Goal: Obtain resource: Download file/media

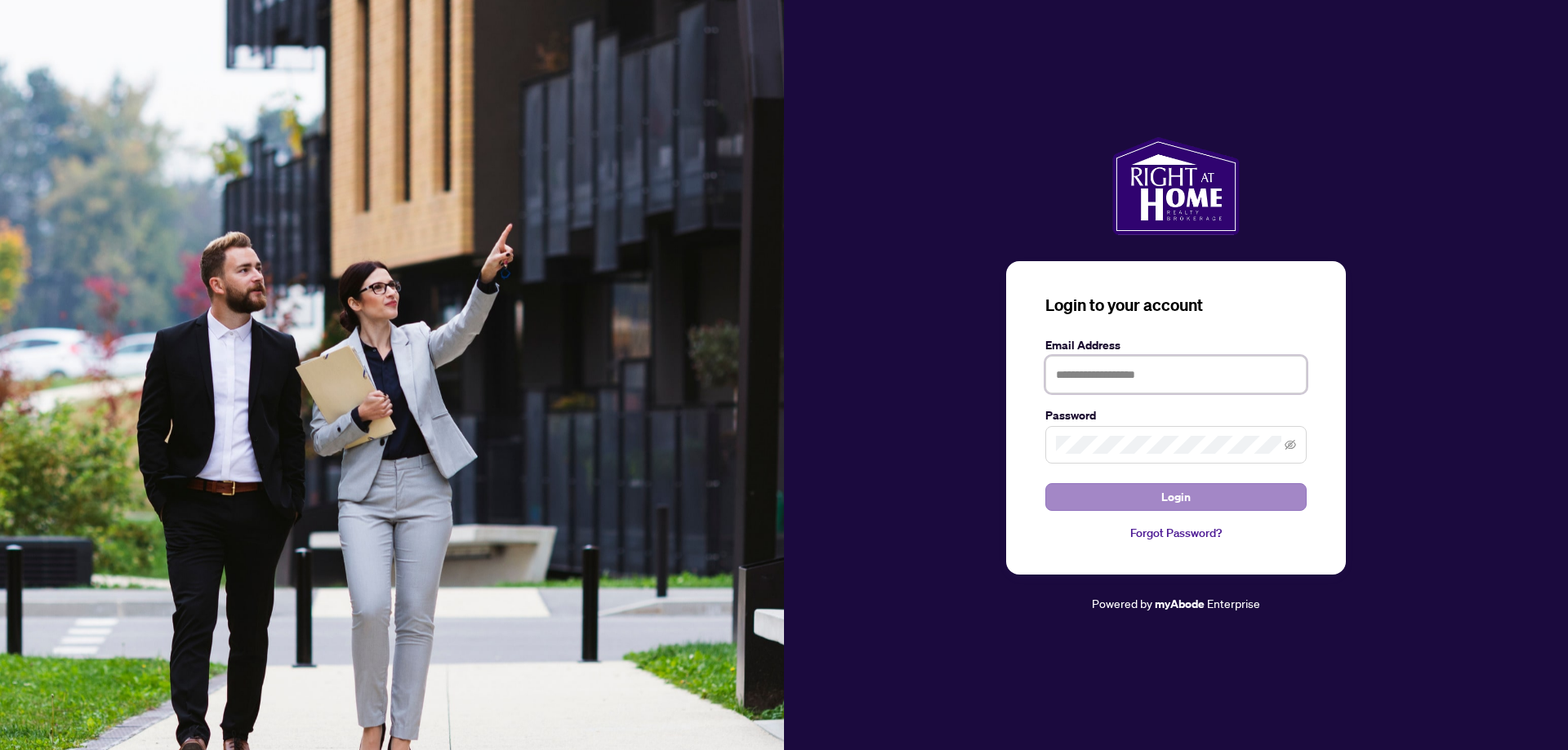
type input "**********"
click at [1186, 502] on span "Login" at bounding box center [1175, 497] width 29 height 26
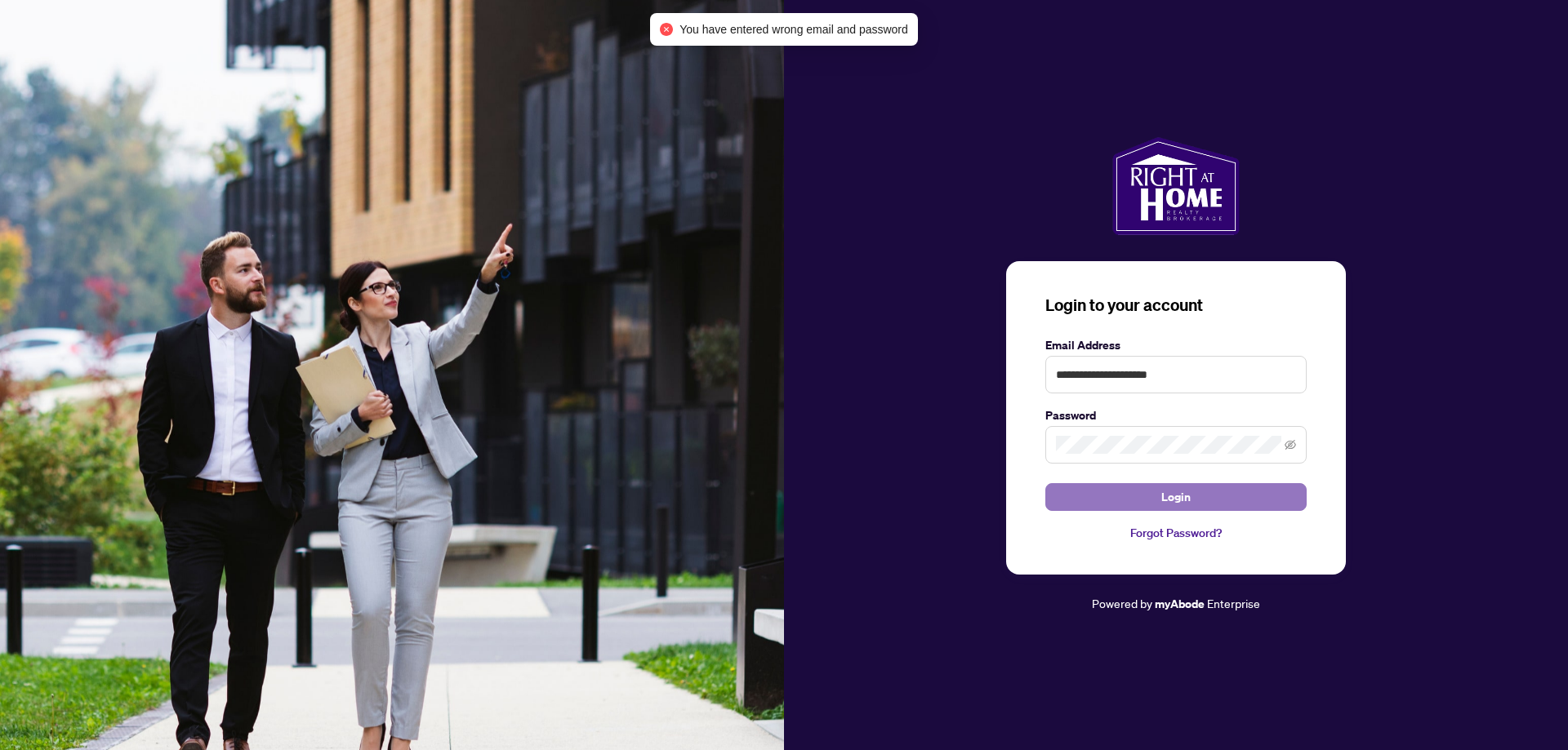
click at [1166, 493] on span "Login" at bounding box center [1175, 497] width 29 height 26
click at [1283, 441] on span at bounding box center [1176, 445] width 261 height 38
click at [1291, 441] on icon "eye-invisible" at bounding box center [1291, 445] width 12 height 12
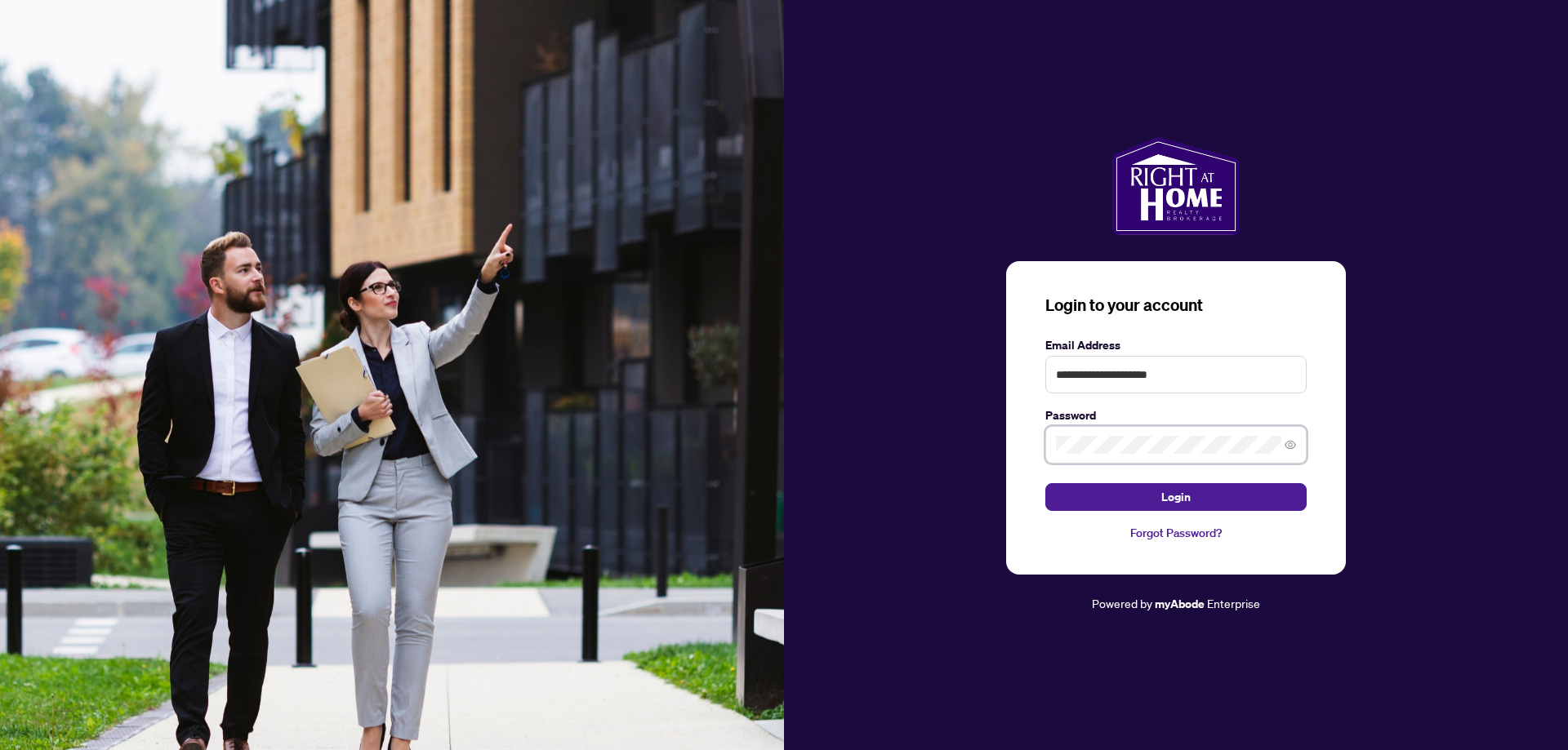
click at [784, 423] on div "**********" at bounding box center [1175, 375] width 784 height 476
click at [1045, 484] on button "Login" at bounding box center [1176, 497] width 261 height 28
click at [1061, 461] on span at bounding box center [1176, 445] width 261 height 38
click at [629, 451] on div "**********" at bounding box center [784, 375] width 1568 height 750
click at [1045, 484] on button "Login" at bounding box center [1176, 497] width 261 height 28
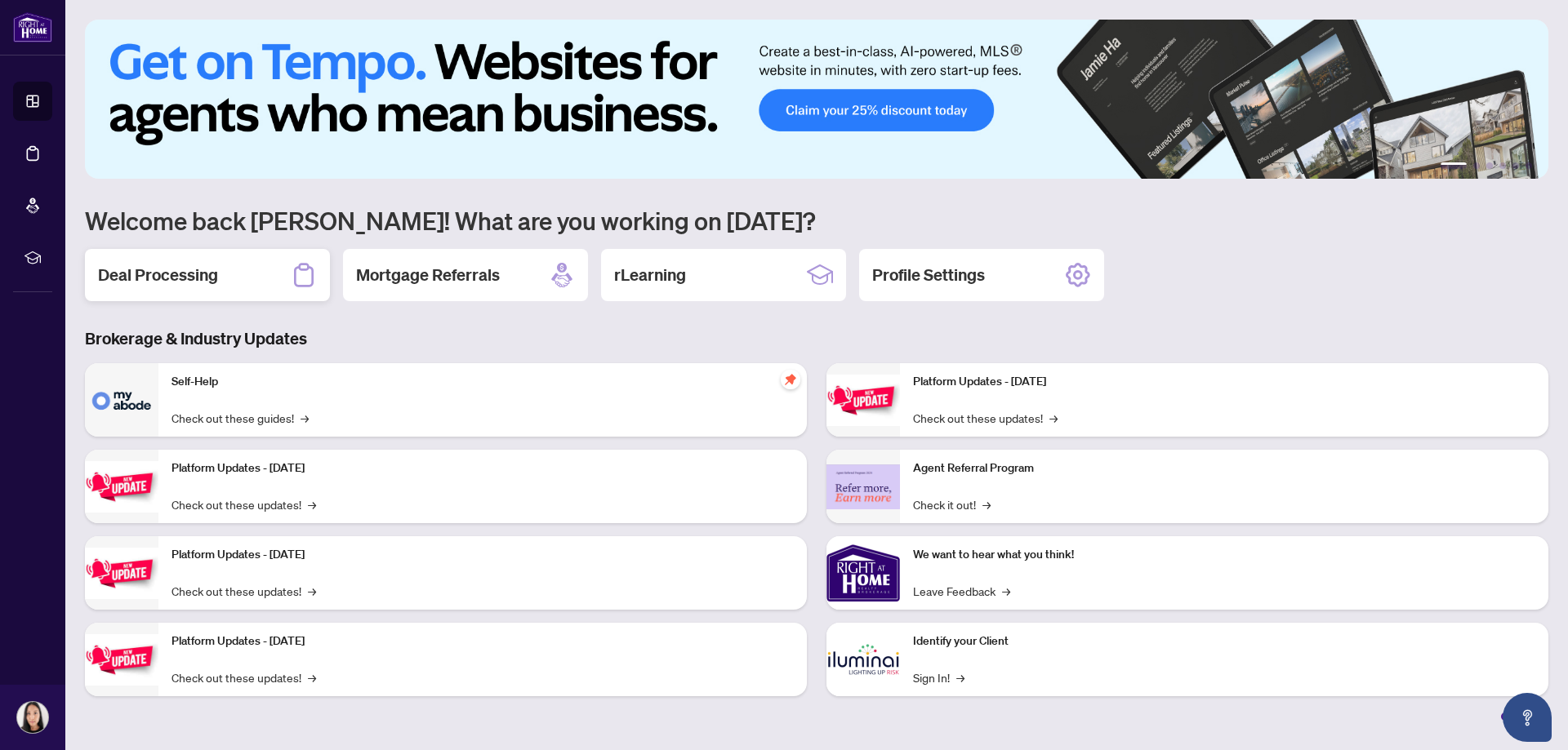
click at [197, 278] on h2 "Deal Processing" at bounding box center [158, 275] width 120 height 23
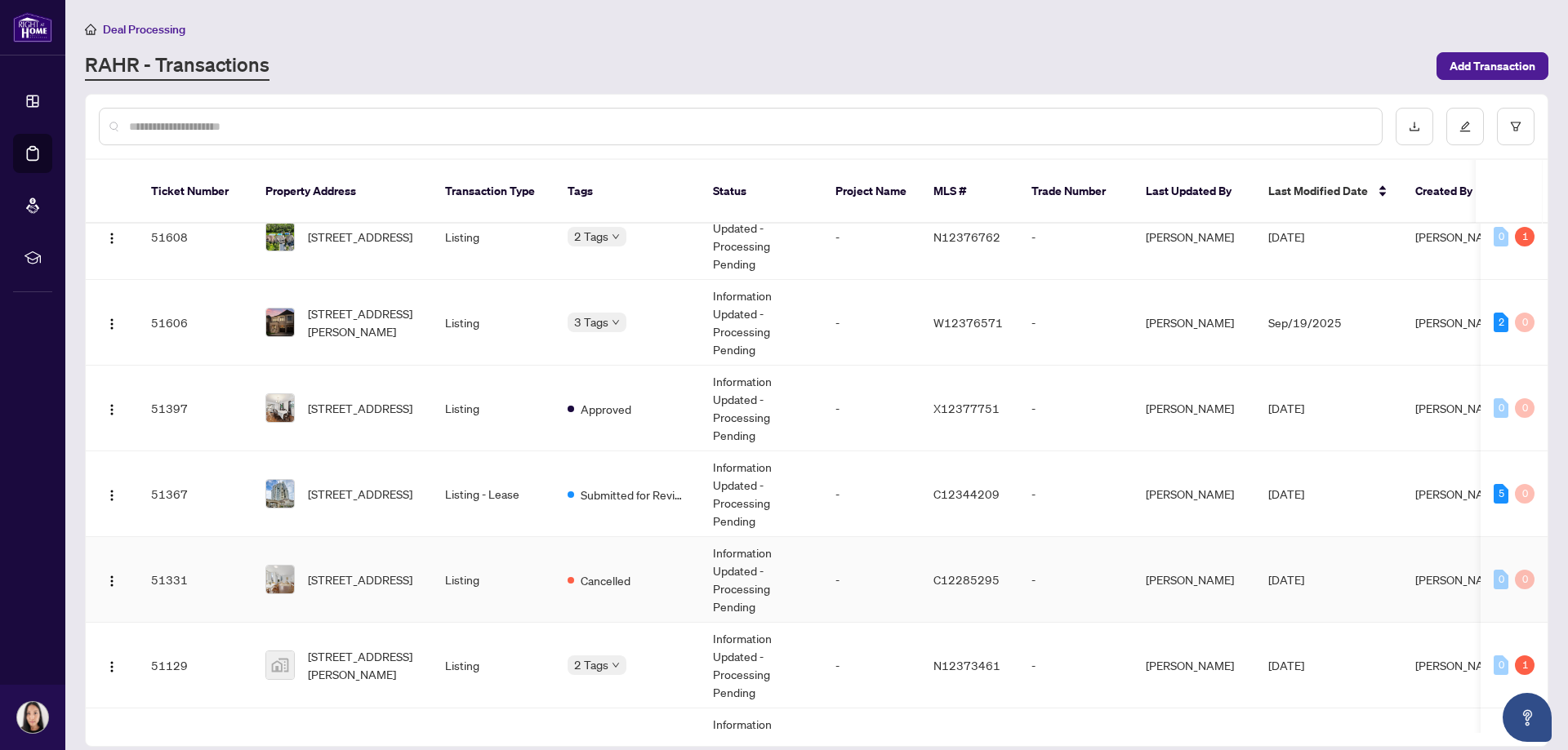
scroll to position [642, 0]
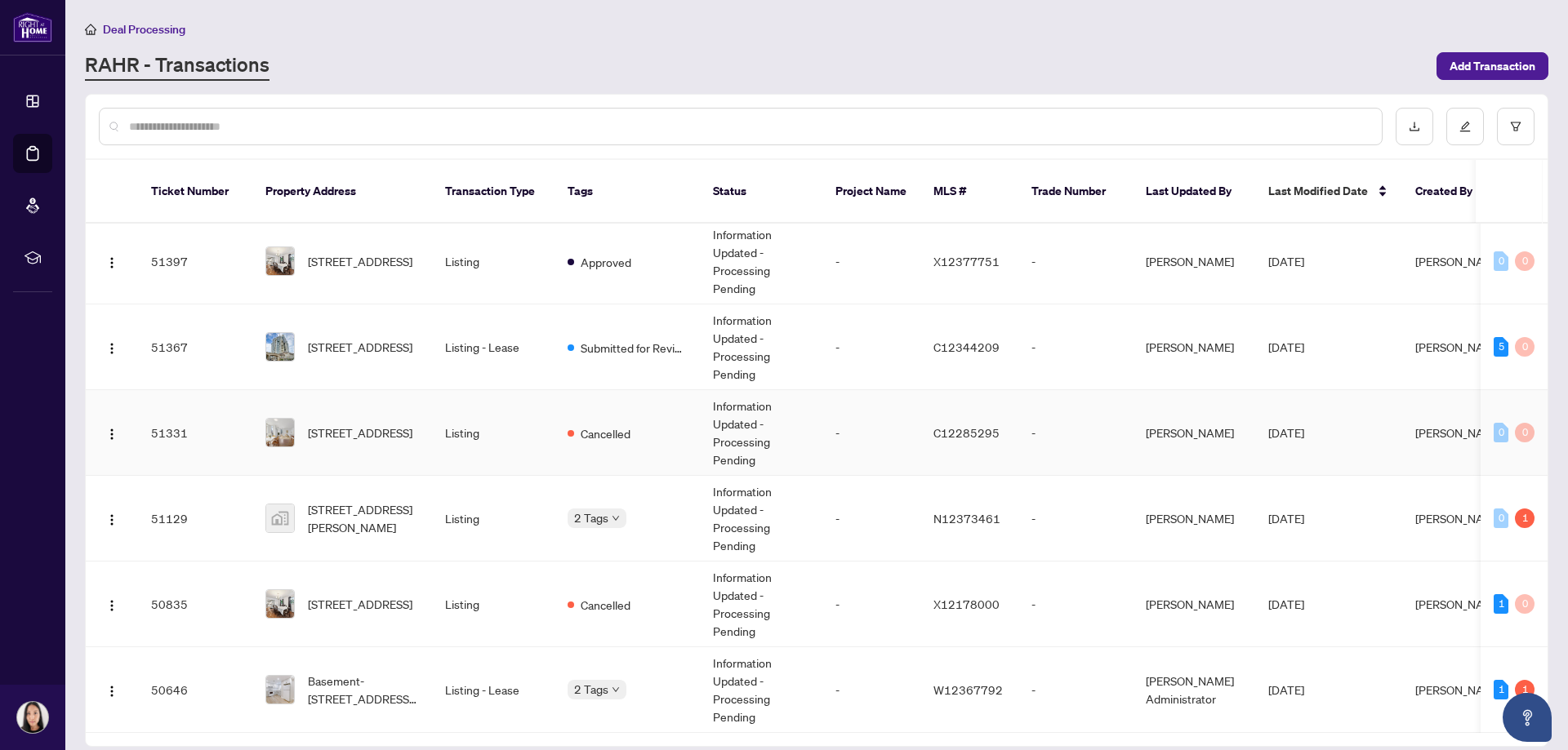
click at [334, 424] on span "[STREET_ADDRESS]" at bounding box center [360, 432] width 105 height 18
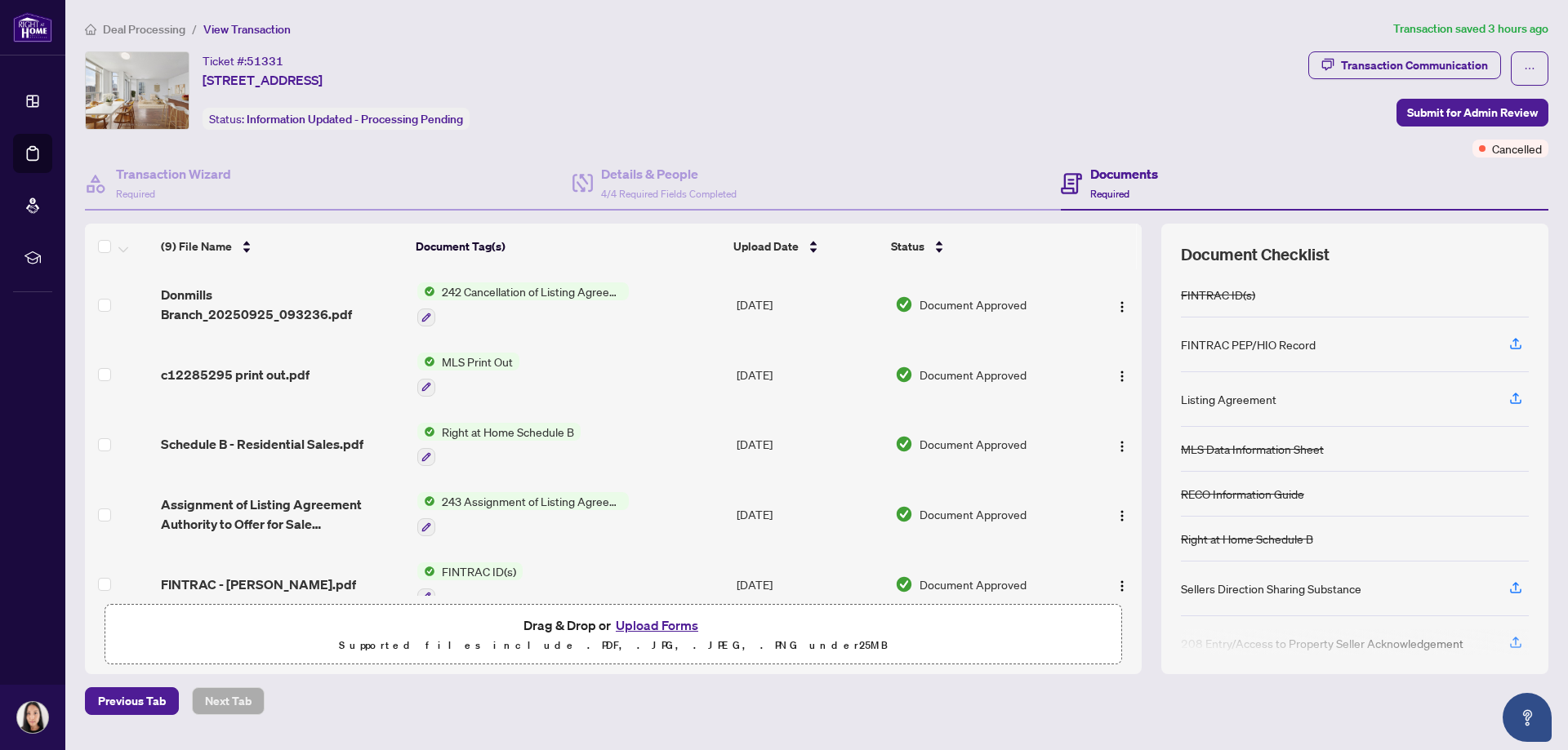
click at [493, 283] on span "242 Cancellation of Listing Agreement - Authority to Offer for Sale" at bounding box center [531, 291] width 194 height 18
click at [1122, 307] on img "button" at bounding box center [1122, 308] width 13 height 13
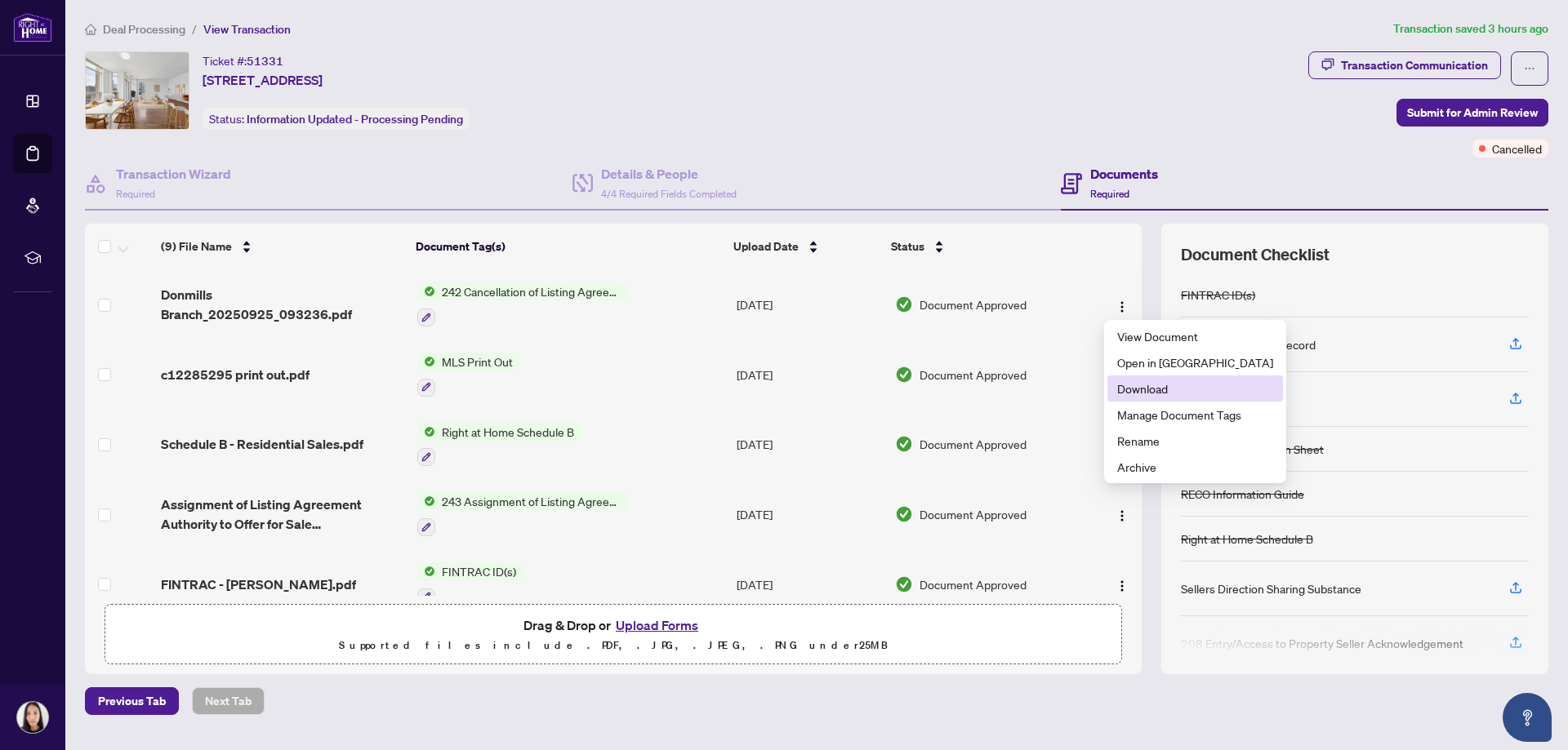
click at [1149, 389] on span "Download" at bounding box center [1195, 388] width 156 height 18
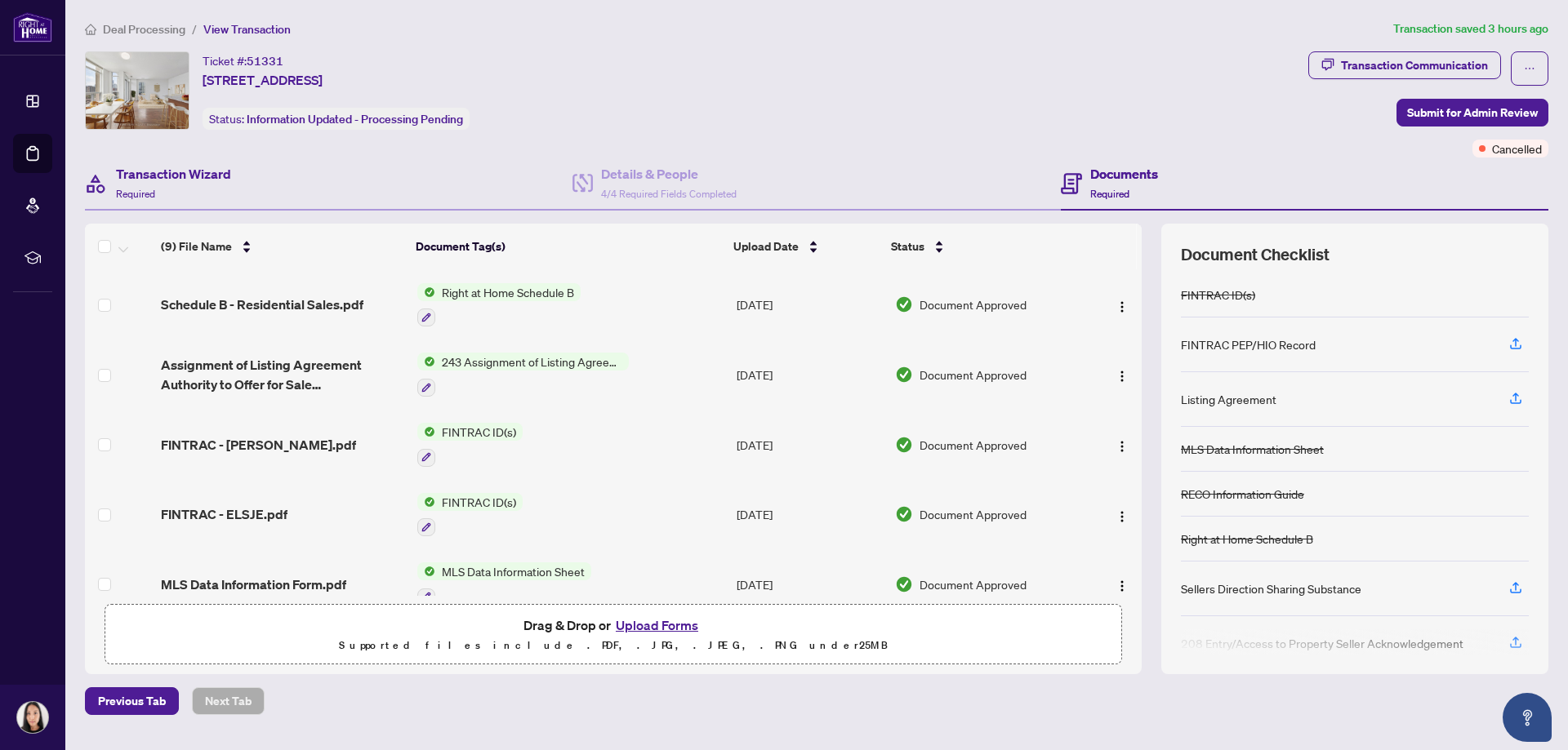
scroll to position [299, 0]
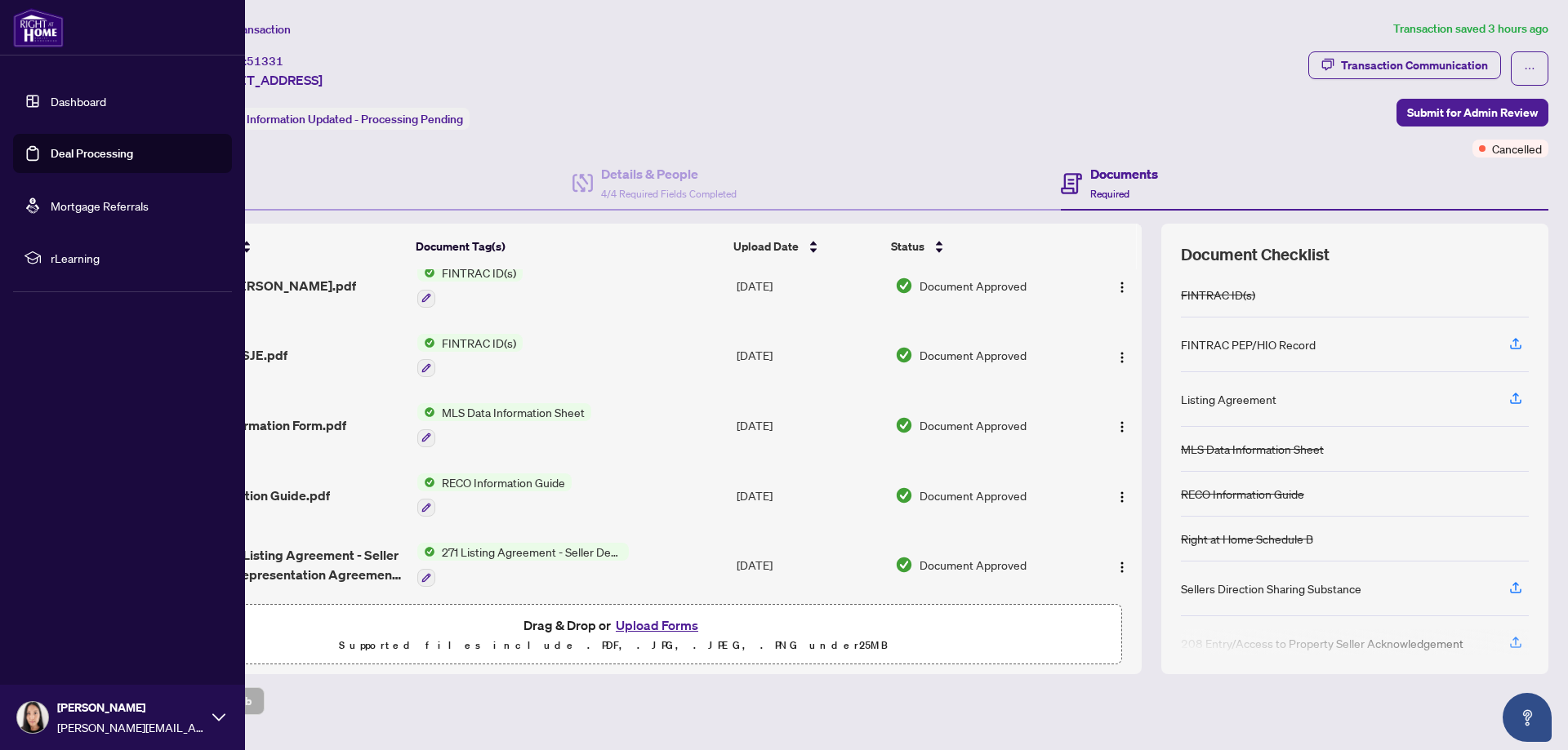
click at [50, 102] on link "Dashboard" at bounding box center [78, 101] width 55 height 15
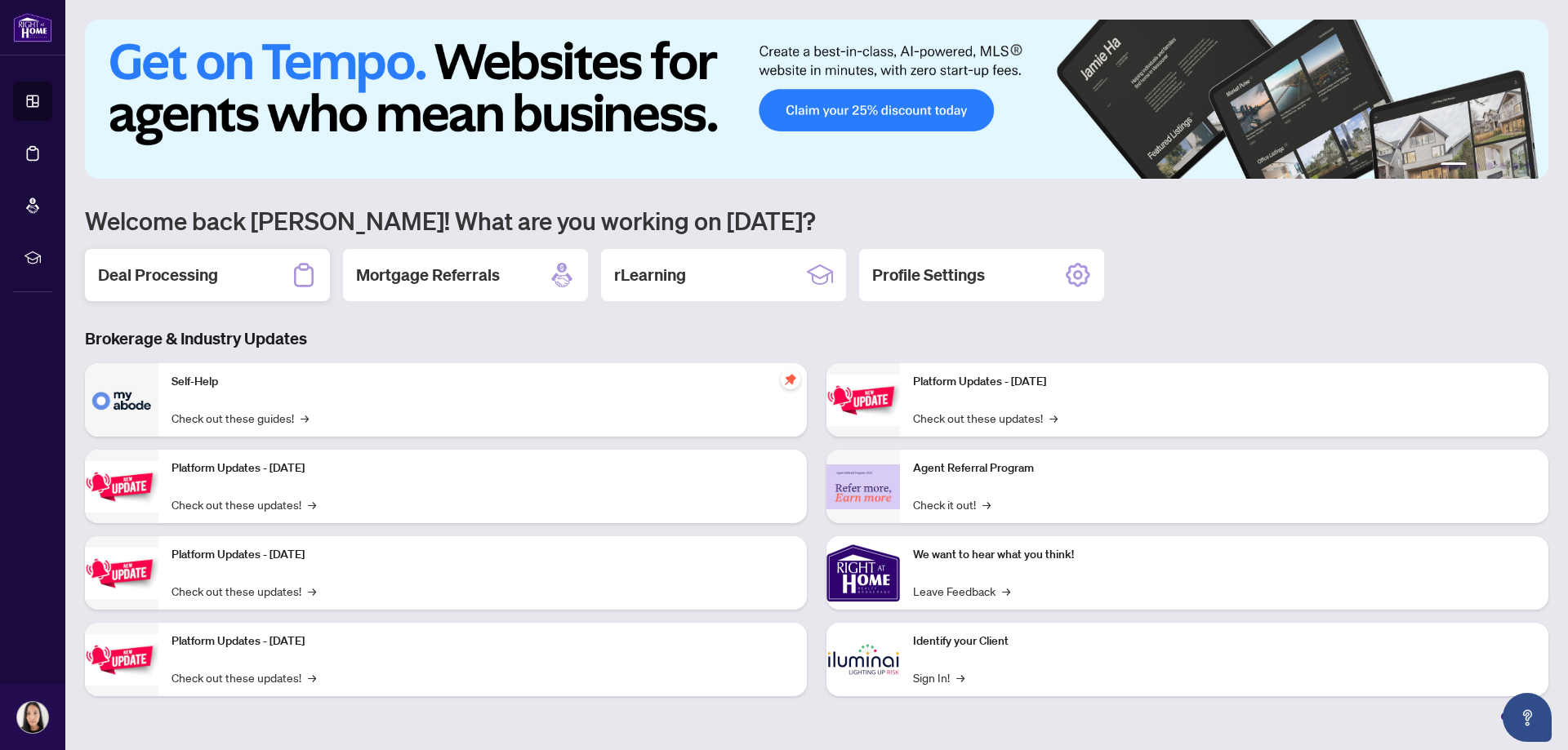
click at [187, 265] on h2 "Deal Processing" at bounding box center [158, 275] width 120 height 23
